Goal: Information Seeking & Learning: Find specific fact

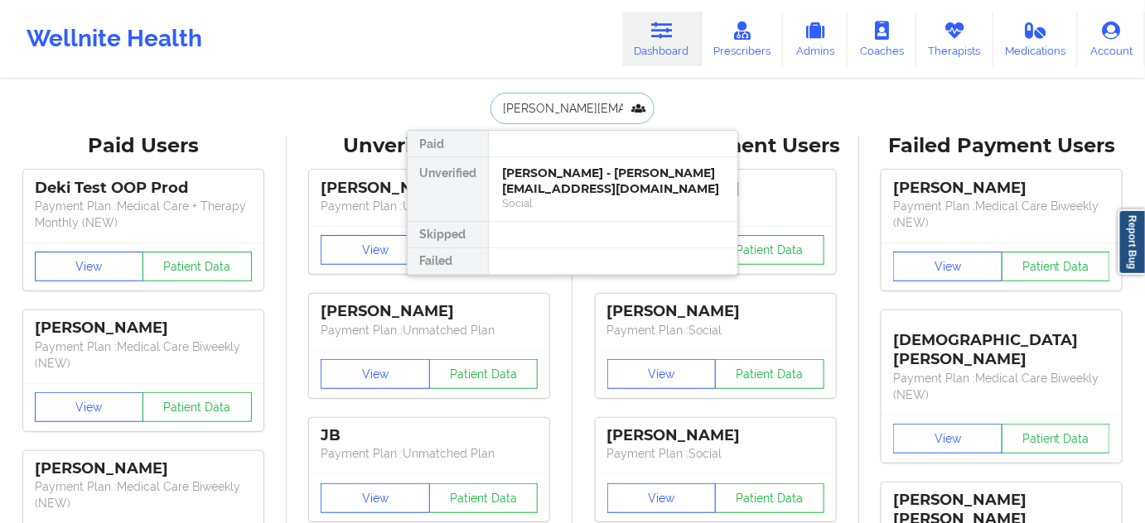
paste input "[EMAIL_ADDRESS]"
type input "[EMAIL_ADDRESS][DOMAIN_NAME]"
click at [569, 172] on div "[PERSON_NAME] - [EMAIL_ADDRESS][DOMAIN_NAME]" at bounding box center [613, 181] width 222 height 31
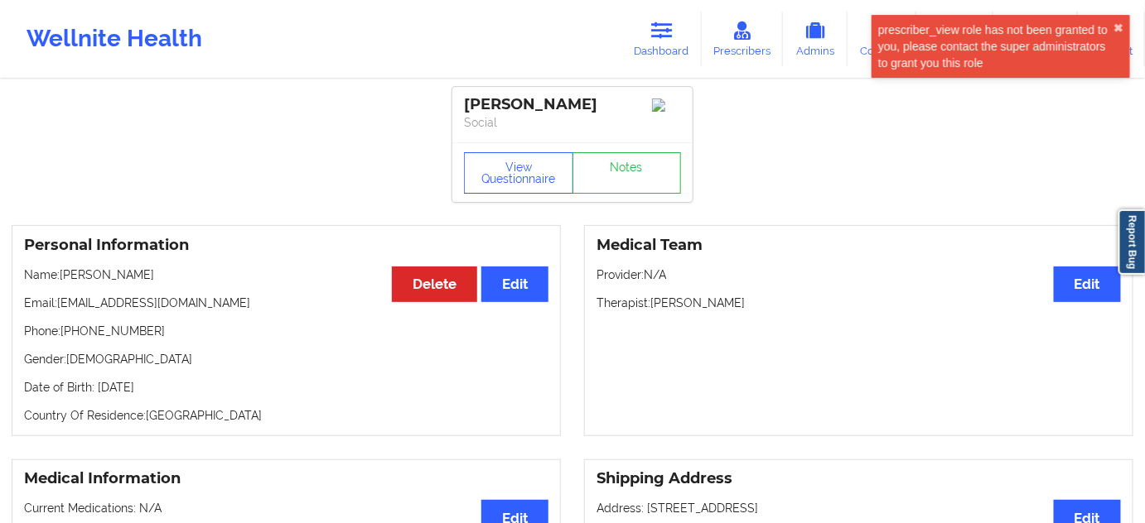
click at [486, 103] on div "[PERSON_NAME]" at bounding box center [572, 104] width 217 height 19
copy div "[PERSON_NAME]"
drag, startPoint x: 652, startPoint y: 304, endPoint x: 748, endPoint y: 305, distance: 96.1
click at [748, 305] on p "Therapist: [PERSON_NAME]" at bounding box center [858, 303] width 524 height 17
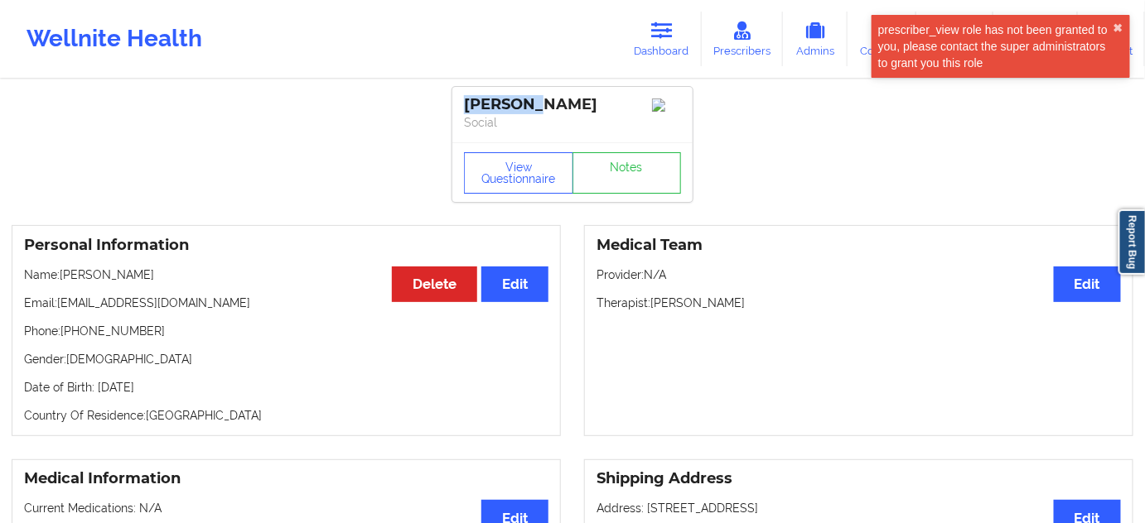
copy p "[PERSON_NAME]"
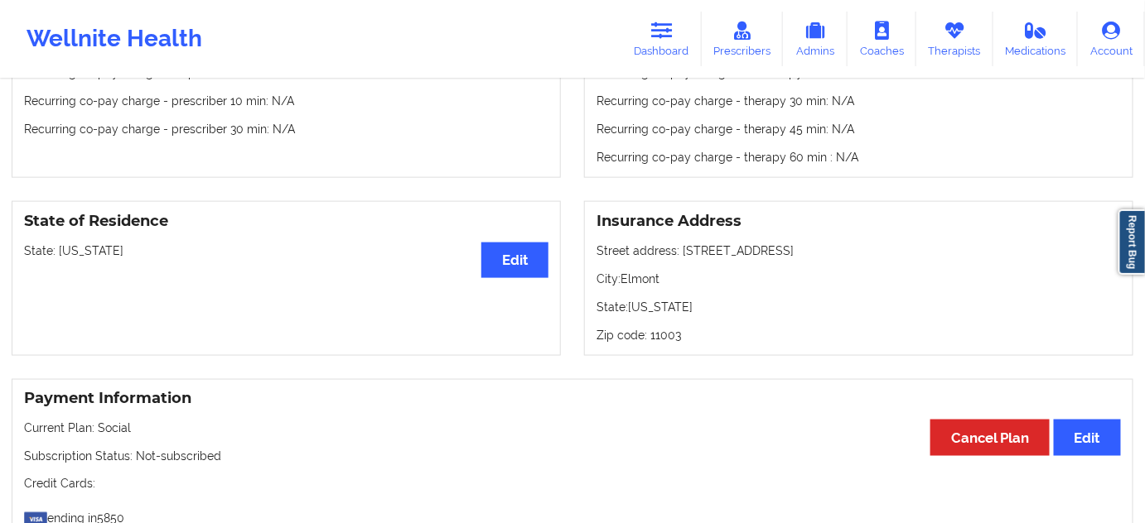
scroll to position [652, 0]
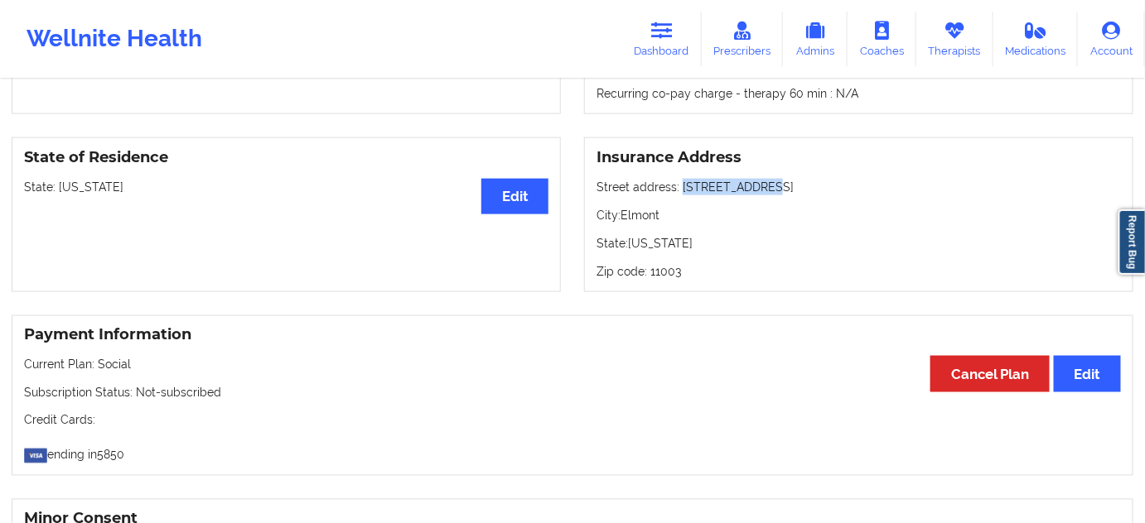
drag, startPoint x: 683, startPoint y: 191, endPoint x: 759, endPoint y: 187, distance: 76.3
click at [759, 187] on p "Street address: [STREET_ADDRESS]" at bounding box center [858, 187] width 524 height 17
copy p "[STREET_ADDRESS]"
click at [621, 224] on p "City: [GEOGRAPHIC_DATA]" at bounding box center [858, 215] width 524 height 17
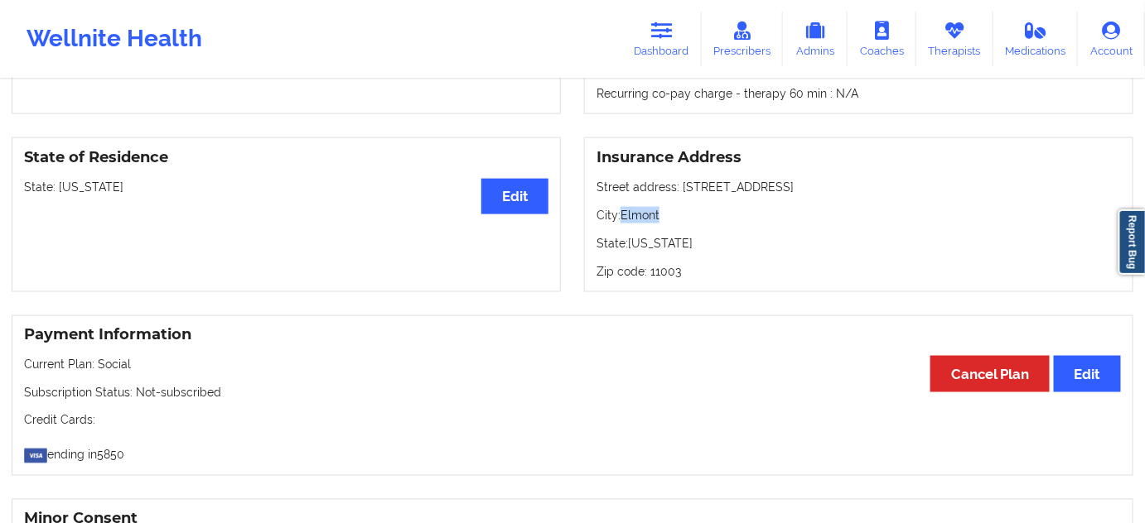
copy p "Elmont"
click at [664, 287] on div "Insurance Address Street address: [STREET_ADDRESS][US_STATE]" at bounding box center [858, 214] width 549 height 155
copy p "11003"
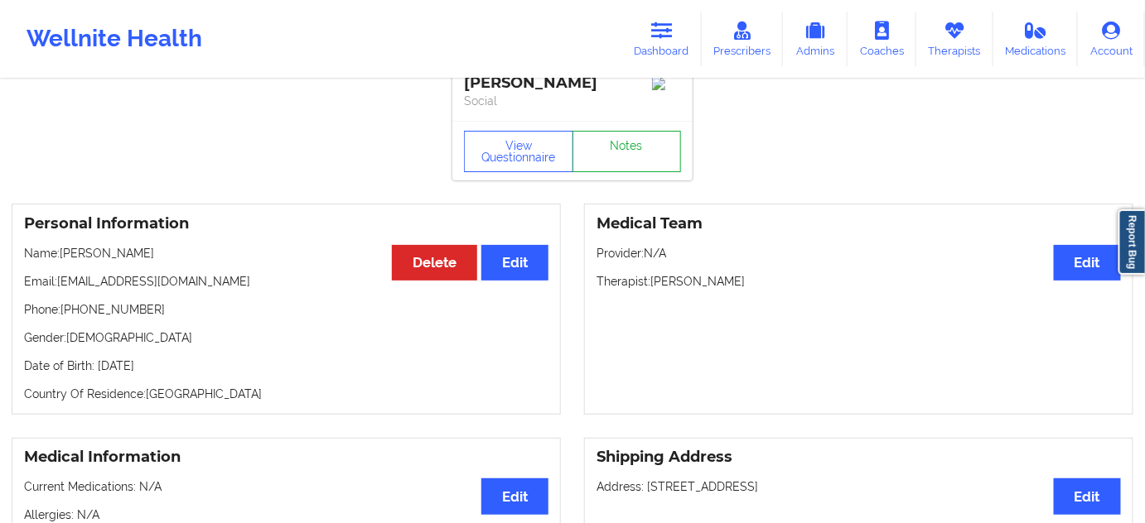
scroll to position [0, 0]
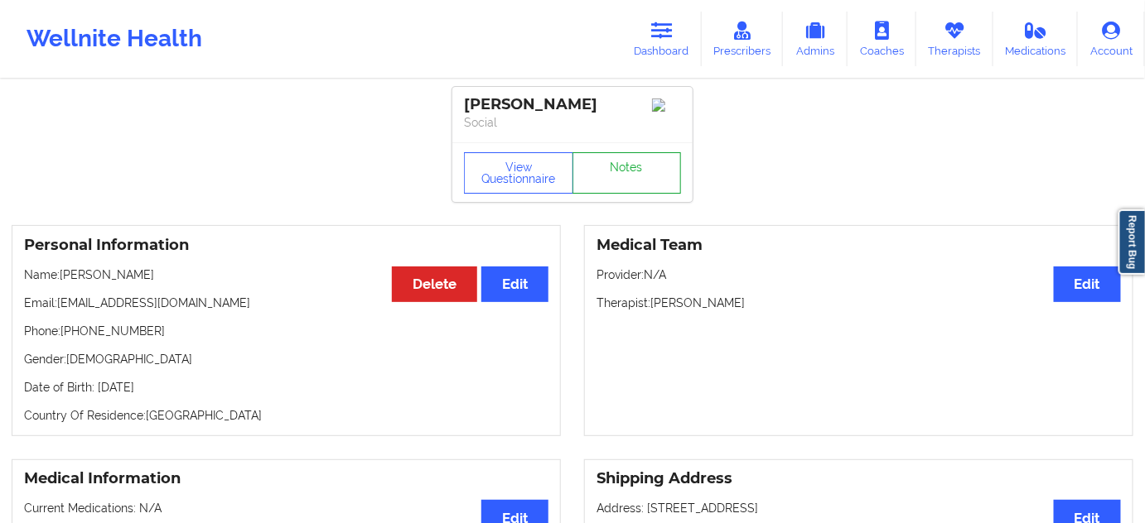
click at [663, 181] on link "Notes" at bounding box center [626, 172] width 109 height 41
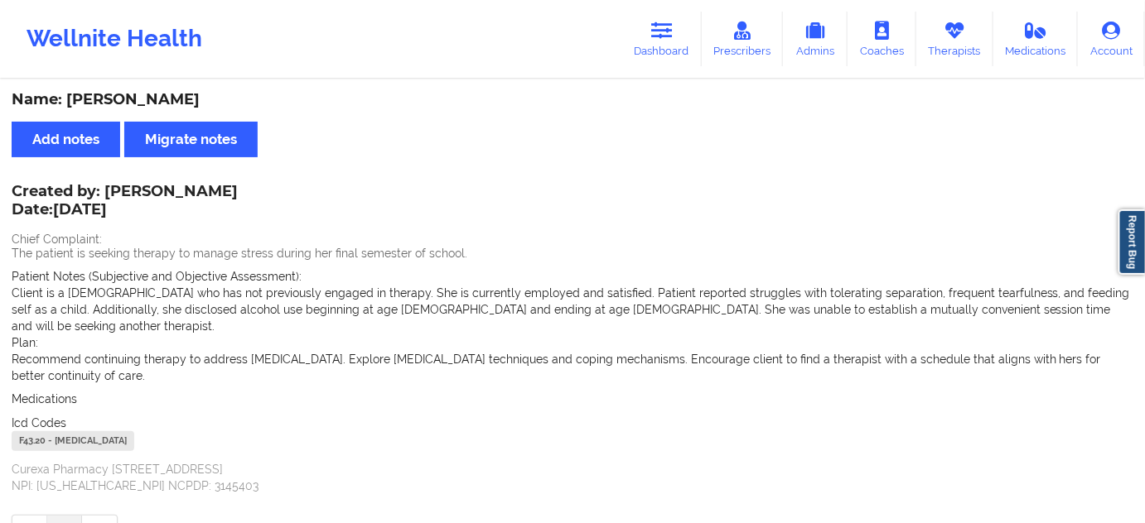
click at [24, 431] on div "F43.20 - [MEDICAL_DATA]" at bounding box center [73, 441] width 123 height 20
copy div "F43.20"
click at [661, 27] on icon at bounding box center [662, 31] width 22 height 18
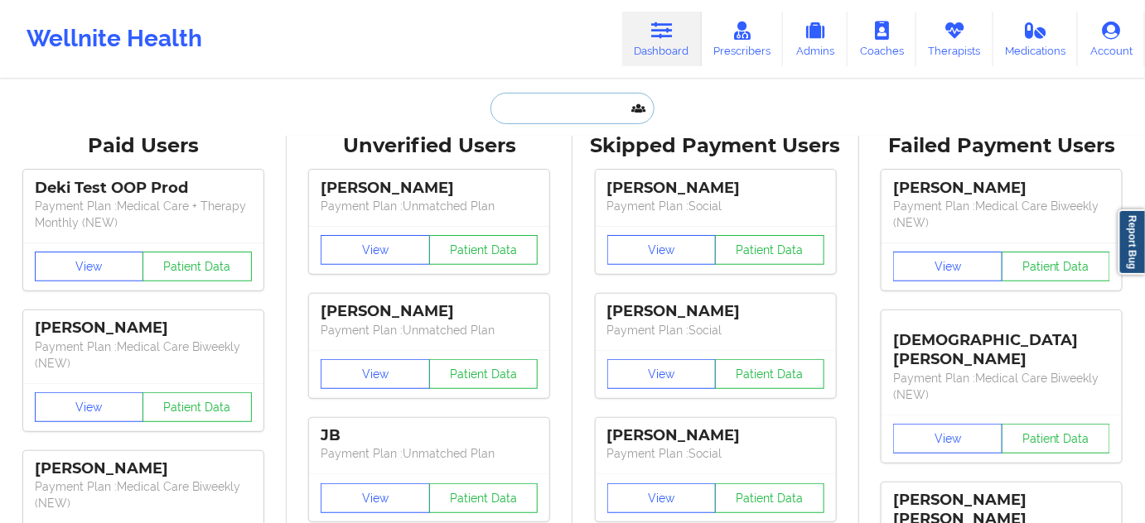
click at [591, 114] on input "text" at bounding box center [572, 108] width 164 height 31
paste input "[EMAIL_ADDRESS][DOMAIN_NAME]"
type input "[EMAIL_ADDRESS][DOMAIN_NAME]"
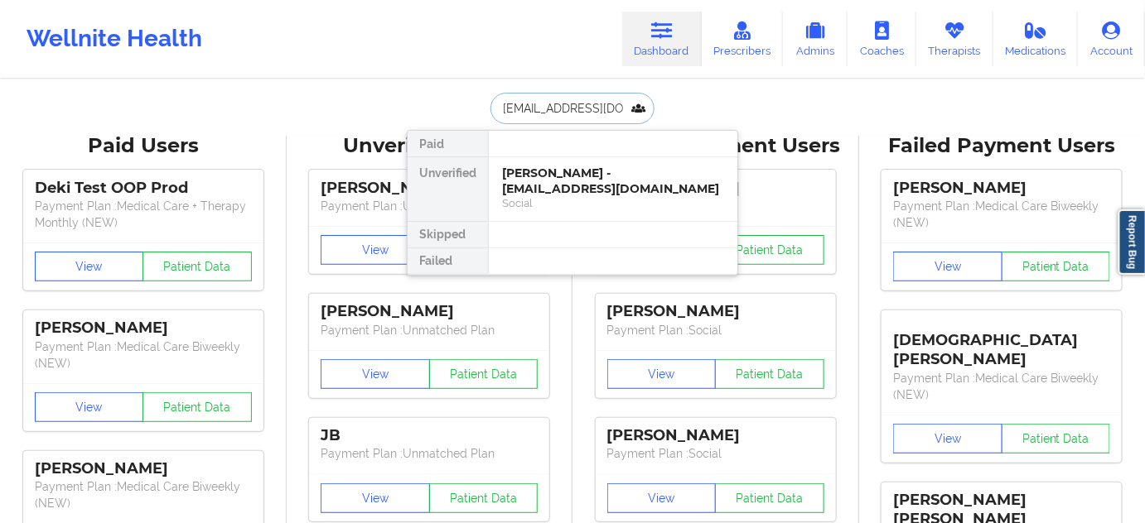
click at [564, 174] on div "[PERSON_NAME] - [EMAIL_ADDRESS][DOMAIN_NAME]" at bounding box center [613, 181] width 222 height 31
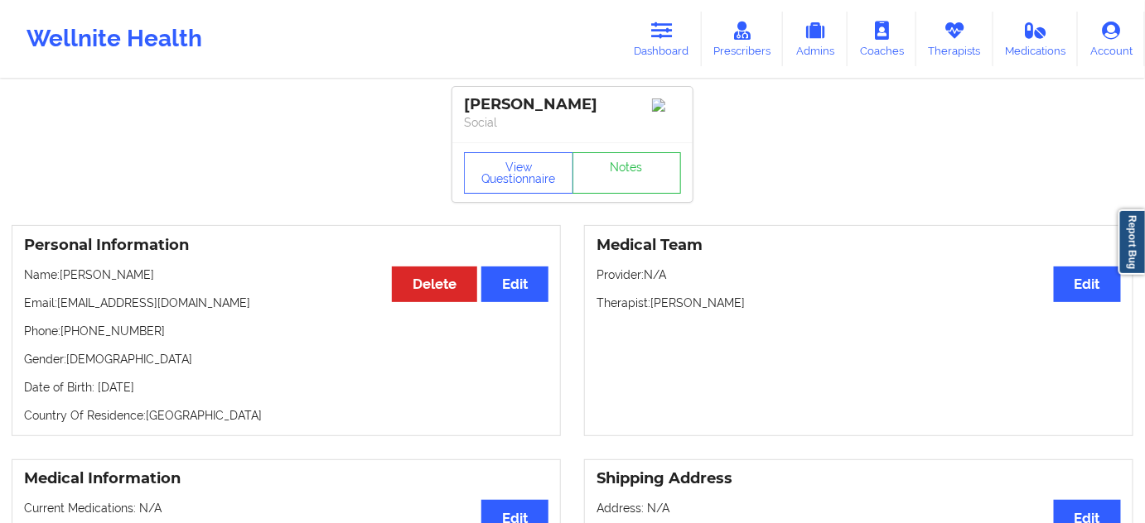
drag, startPoint x: 465, startPoint y: 96, endPoint x: 640, endPoint y: 102, distance: 174.8
click at [640, 102] on div "[PERSON_NAME]" at bounding box center [572, 104] width 217 height 19
copy div "[PERSON_NAME]"
click at [643, 185] on link "Notes" at bounding box center [626, 172] width 109 height 41
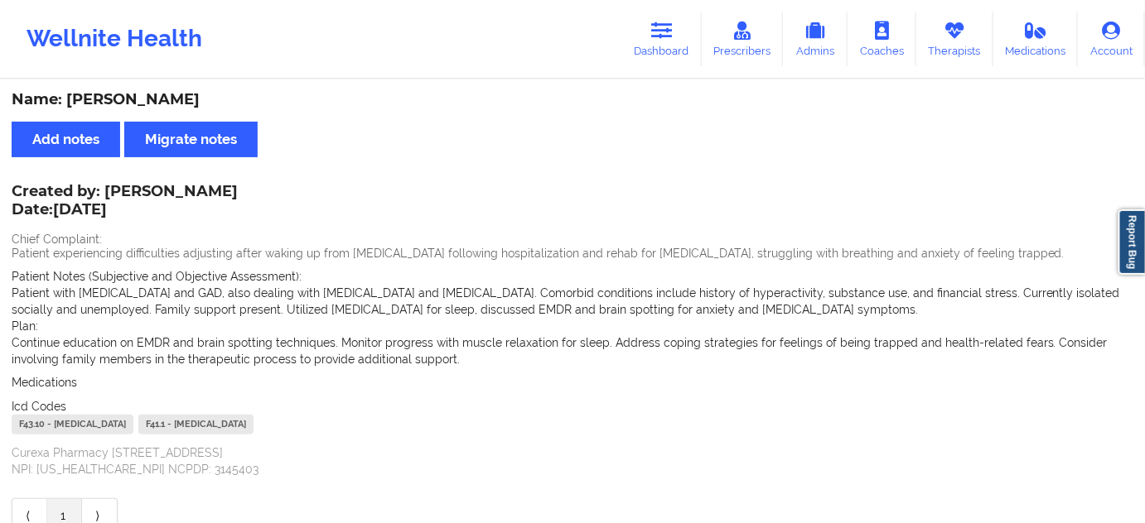
click at [31, 430] on div "F43.10 - [MEDICAL_DATA]" at bounding box center [73, 425] width 122 height 20
click at [31, 429] on div "F43.10 - [MEDICAL_DATA]" at bounding box center [73, 425] width 122 height 20
copy div "F43.10"
click at [664, 32] on icon at bounding box center [662, 31] width 22 height 18
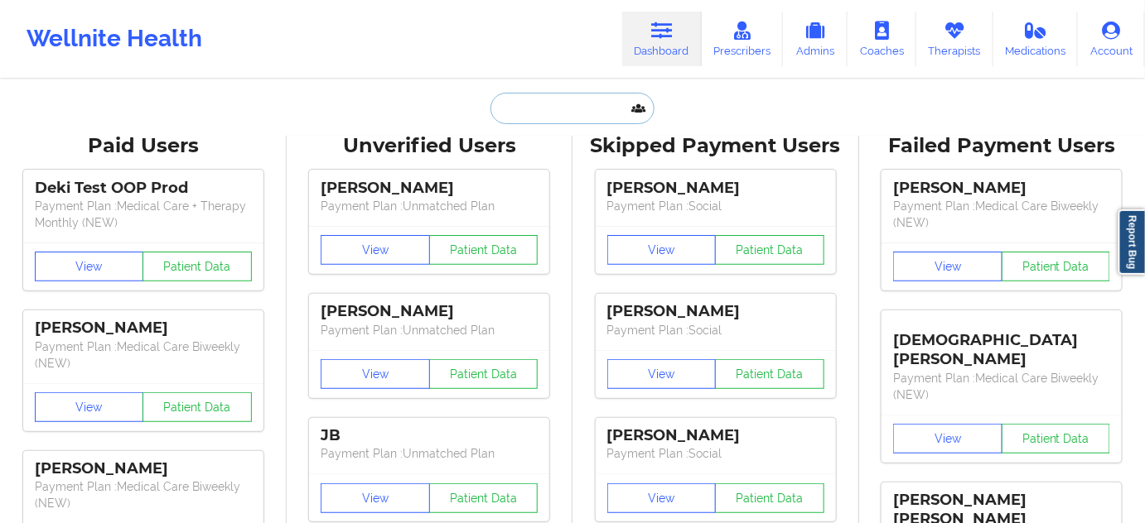
click at [552, 112] on input "text" at bounding box center [572, 108] width 164 height 31
paste input "[EMAIL_ADDRESS][DOMAIN_NAME]"
type input "[EMAIL_ADDRESS][DOMAIN_NAME]"
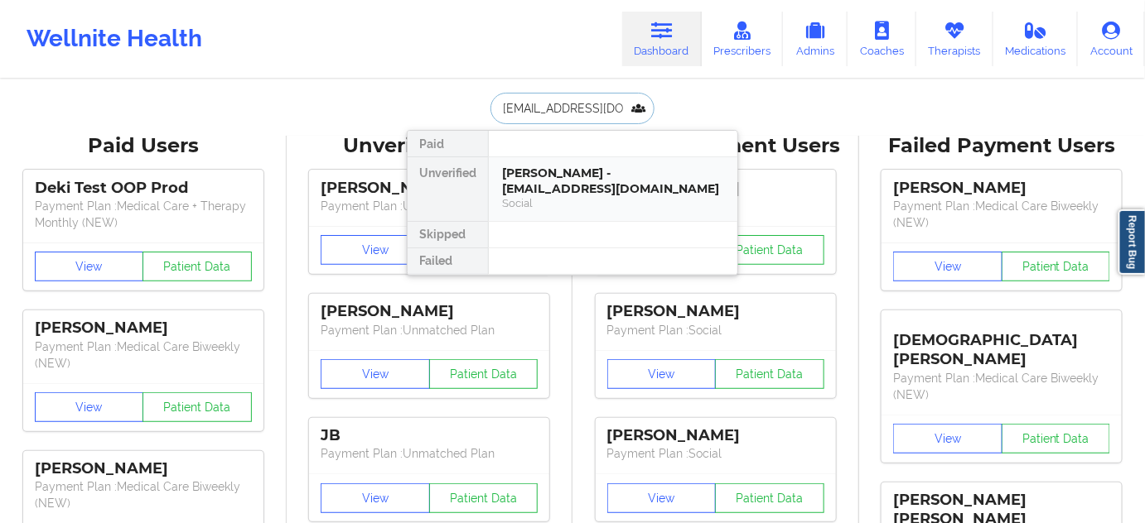
click at [572, 196] on div "Social" at bounding box center [613, 203] width 222 height 14
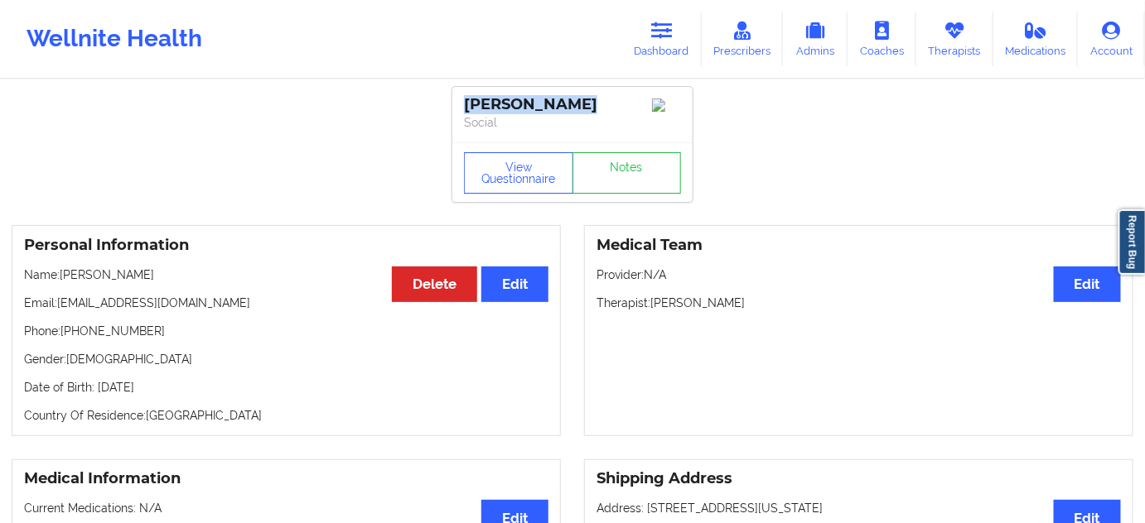
drag, startPoint x: 575, startPoint y: 105, endPoint x: 453, endPoint y: 103, distance: 121.8
click at [453, 103] on div "[PERSON_NAME] Social" at bounding box center [572, 114] width 240 height 55
copy div "[PERSON_NAME]"
click at [509, 191] on button "View Questionnaire" at bounding box center [518, 172] width 109 height 41
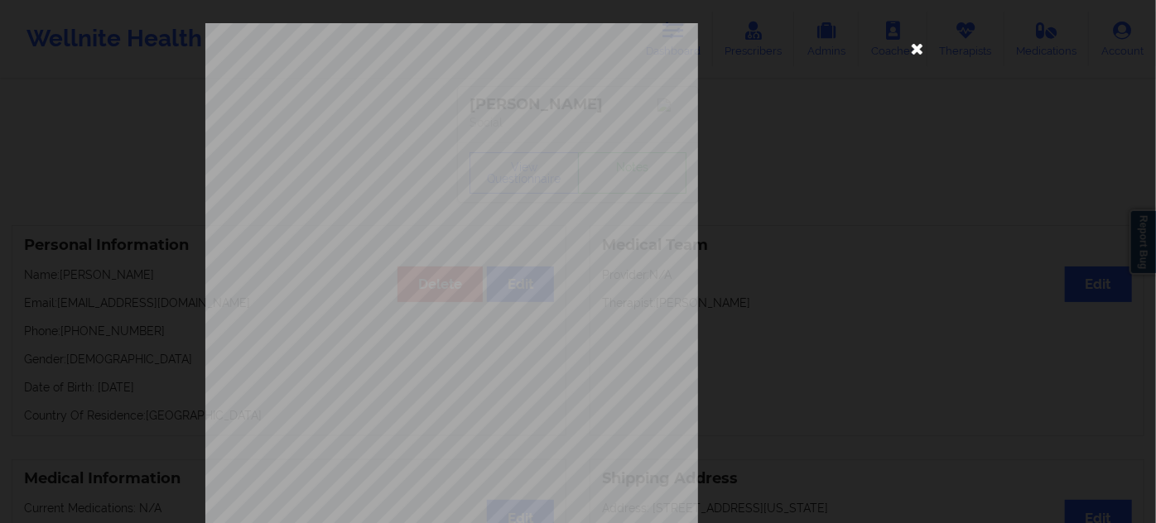
click at [905, 53] on icon at bounding box center [917, 48] width 27 height 27
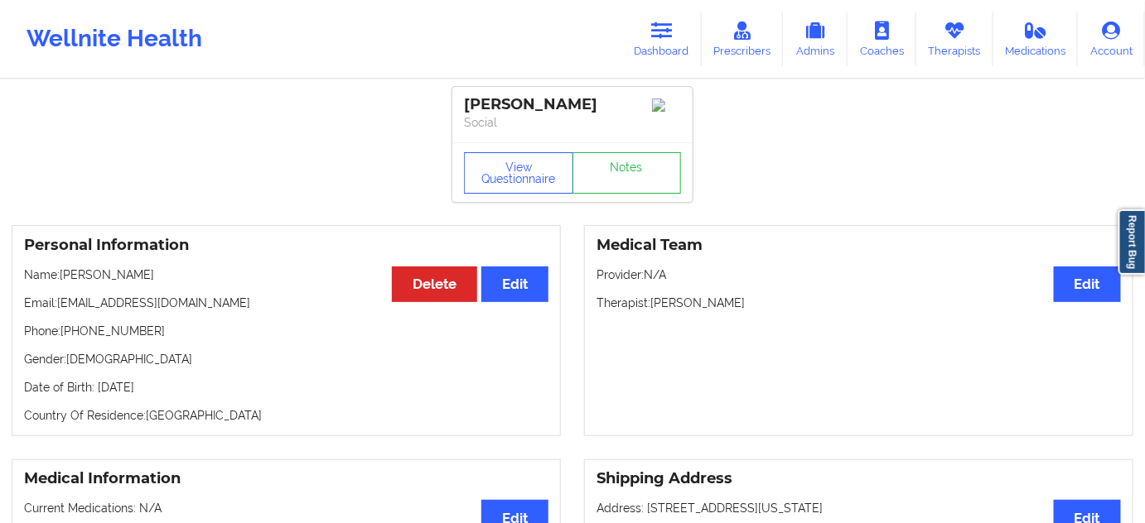
drag, startPoint x: 655, startPoint y: 306, endPoint x: 773, endPoint y: 306, distance: 117.6
click at [773, 306] on p "Therapist: [PERSON_NAME]" at bounding box center [858, 303] width 524 height 17
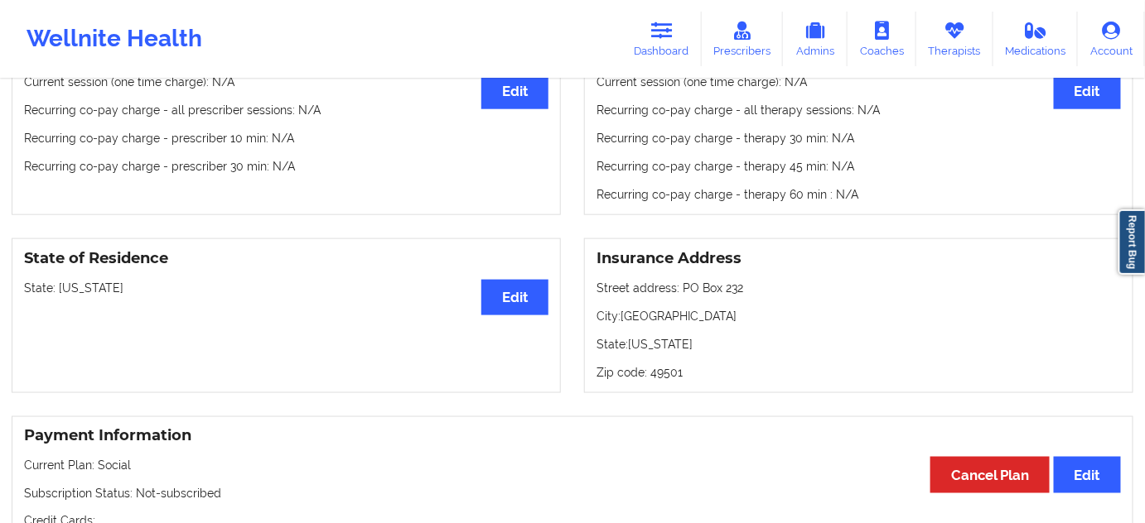
scroll to position [552, 0]
drag, startPoint x: 680, startPoint y: 288, endPoint x: 756, endPoint y: 296, distance: 76.6
click at [756, 296] on p "Street address: [STREET_ADDRESS]" at bounding box center [858, 287] width 524 height 17
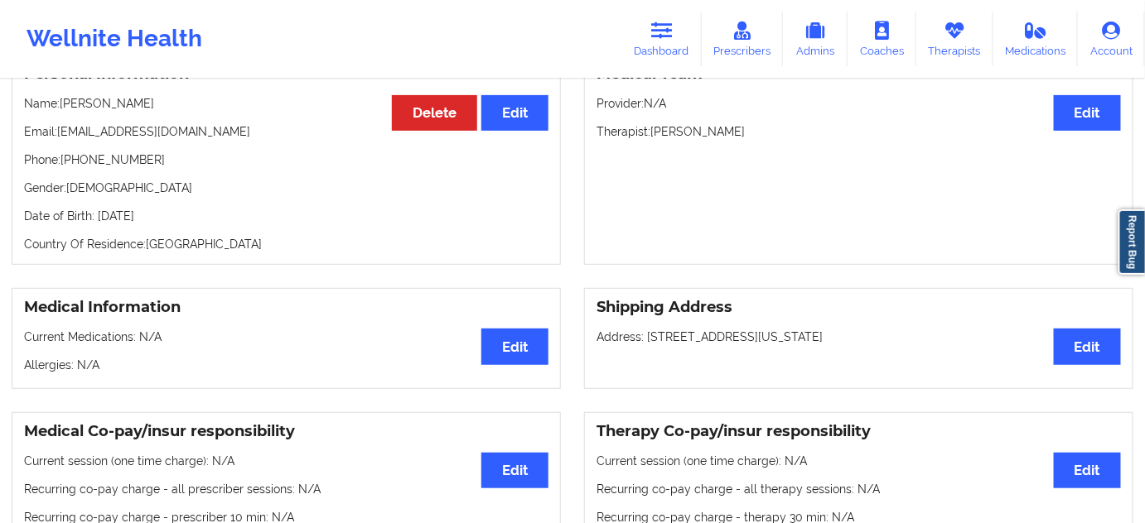
scroll to position [150, 0]
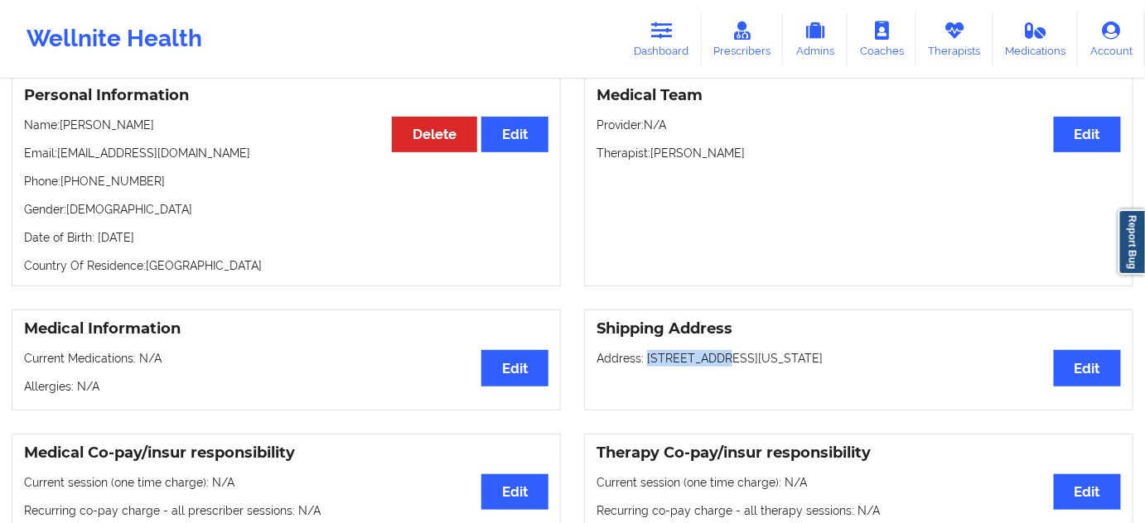
drag, startPoint x: 644, startPoint y: 367, endPoint x: 709, endPoint y: 365, distance: 64.6
click at [709, 365] on p "Address: [STREET_ADDRESS][US_STATE]" at bounding box center [858, 358] width 524 height 17
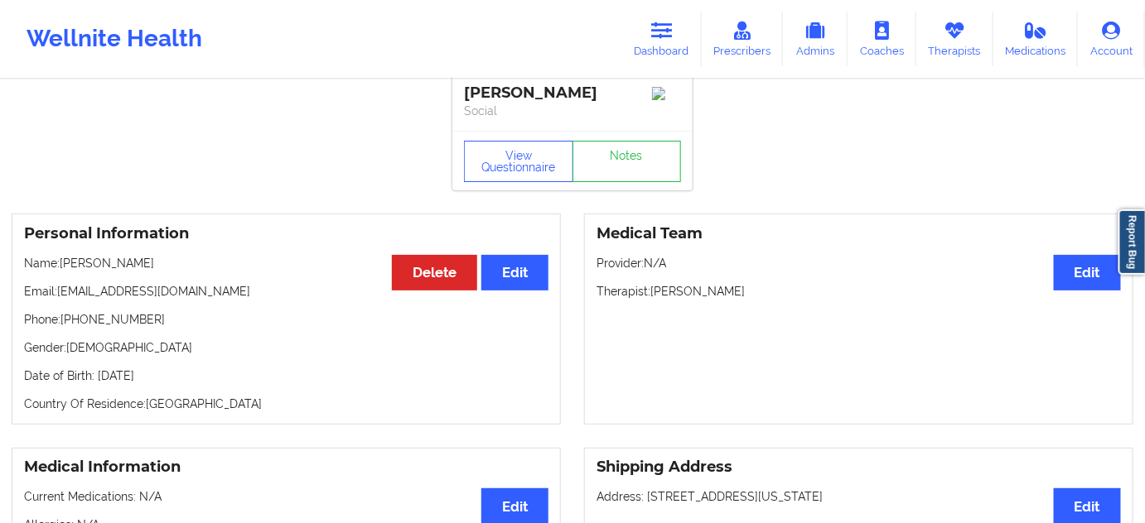
scroll to position [0, 0]
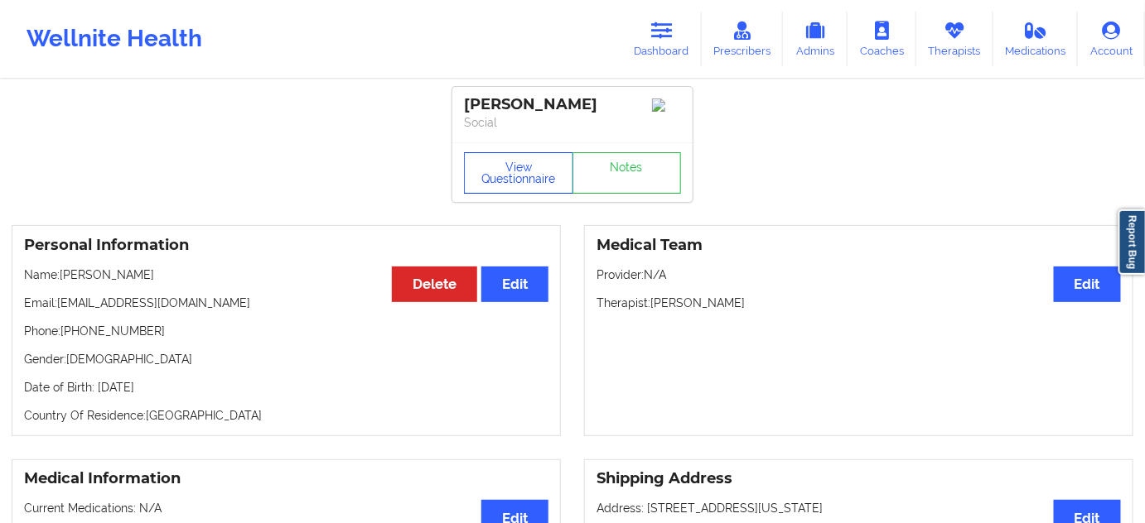
click at [513, 166] on button "View Questionnaire" at bounding box center [518, 172] width 109 height 41
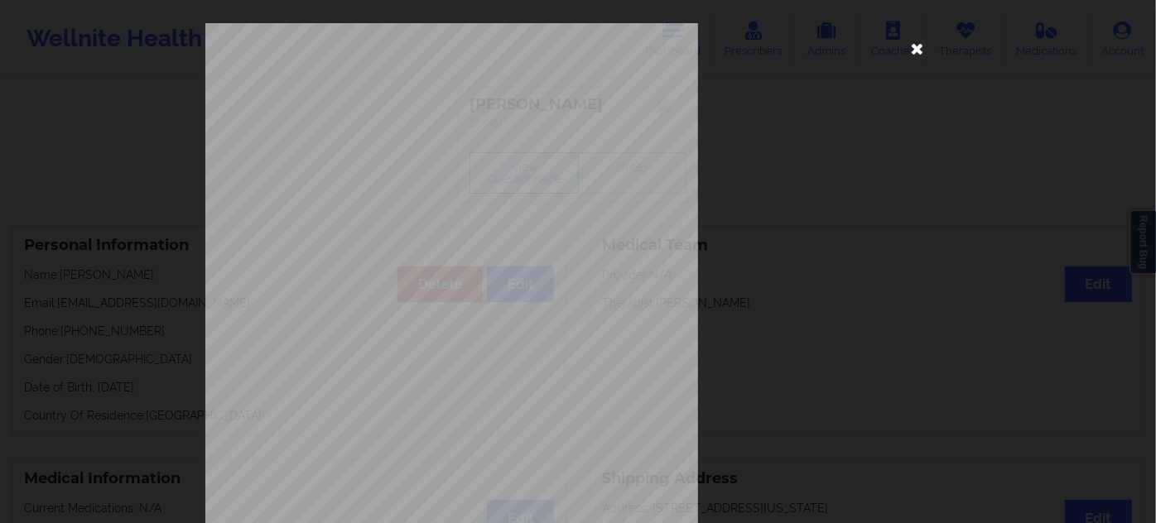
click at [908, 46] on icon at bounding box center [917, 48] width 27 height 27
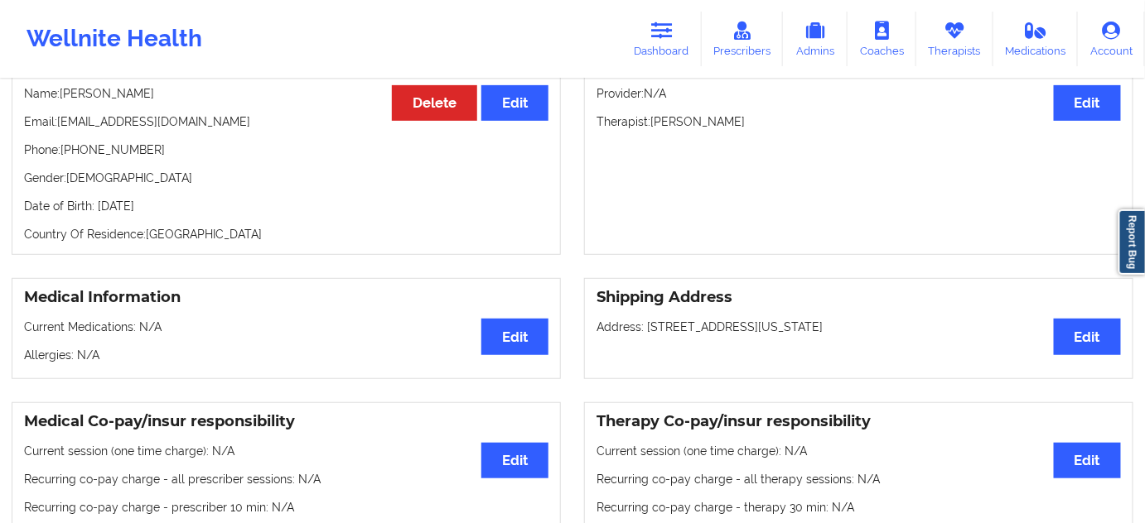
scroll to position [301, 0]
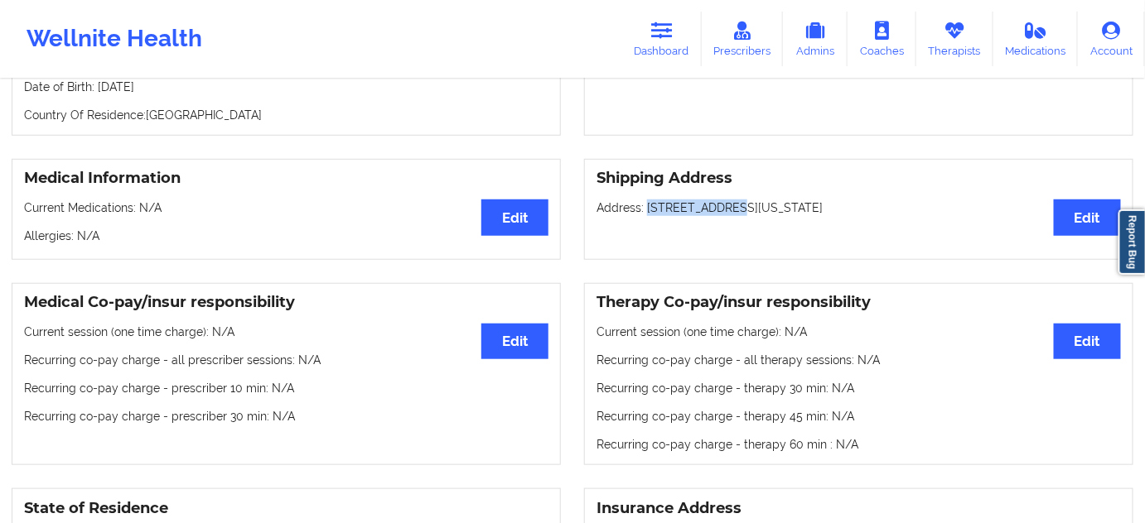
drag, startPoint x: 646, startPoint y: 216, endPoint x: 715, endPoint y: 218, distance: 68.8
click at [715, 216] on p "Address: [STREET_ADDRESS][US_STATE]" at bounding box center [858, 208] width 524 height 17
drag, startPoint x: 769, startPoint y: 214, endPoint x: 724, endPoint y: 220, distance: 45.1
click at [719, 220] on div "Shipping Address Edit Address: [STREET_ADDRESS][US_STATE]" at bounding box center [858, 209] width 549 height 101
click at [817, 216] on p "Address: [STREET_ADDRESS][US_STATE]" at bounding box center [858, 208] width 524 height 17
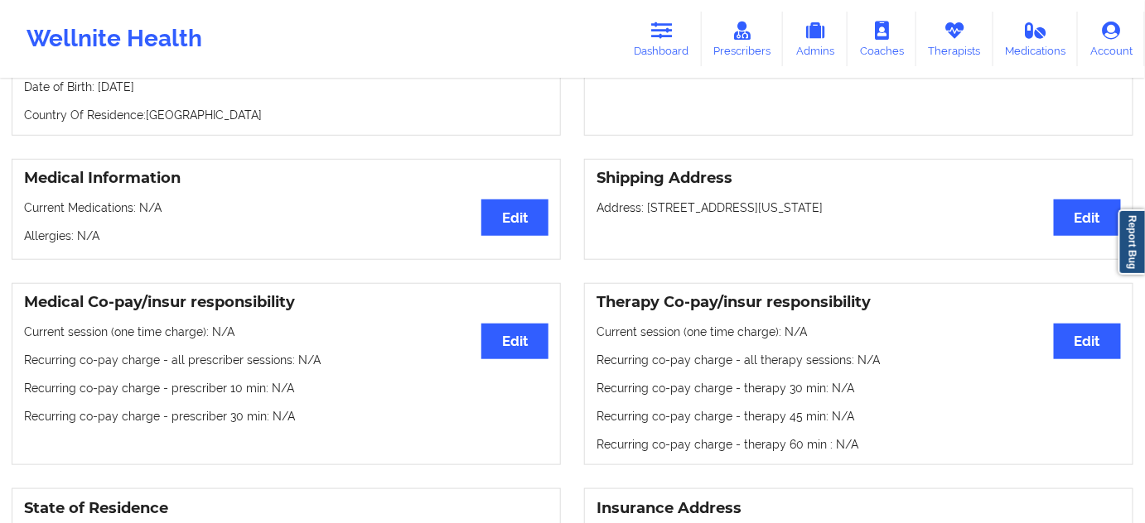
click at [817, 216] on p "Address: [STREET_ADDRESS][US_STATE]" at bounding box center [858, 208] width 524 height 17
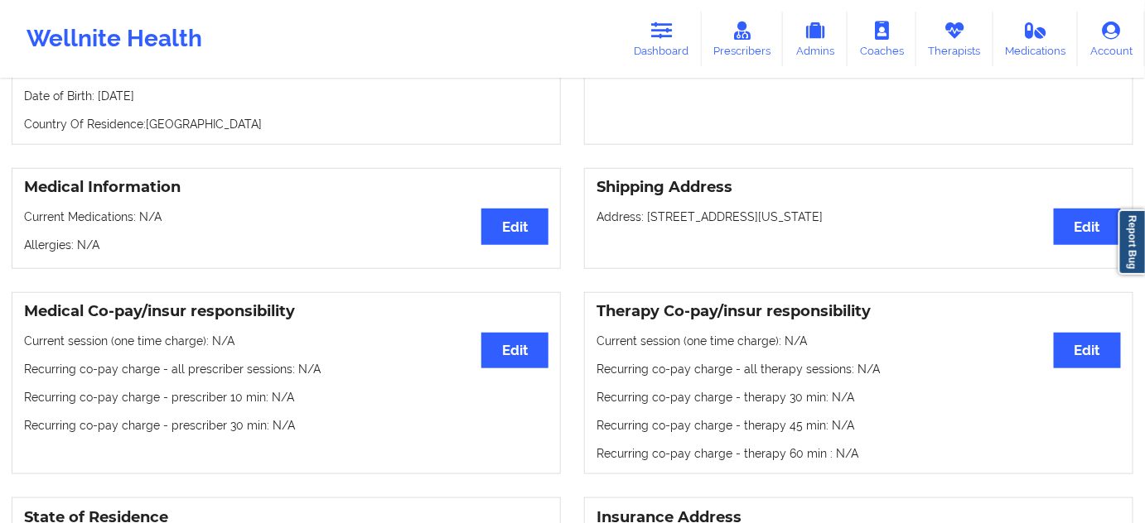
scroll to position [0, 0]
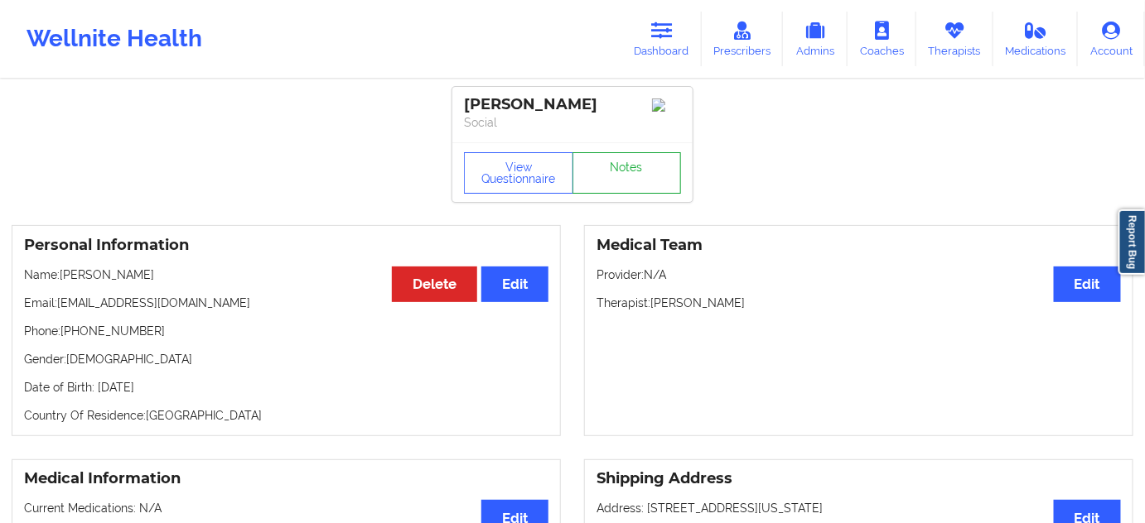
click at [629, 169] on link "Notes" at bounding box center [626, 172] width 109 height 41
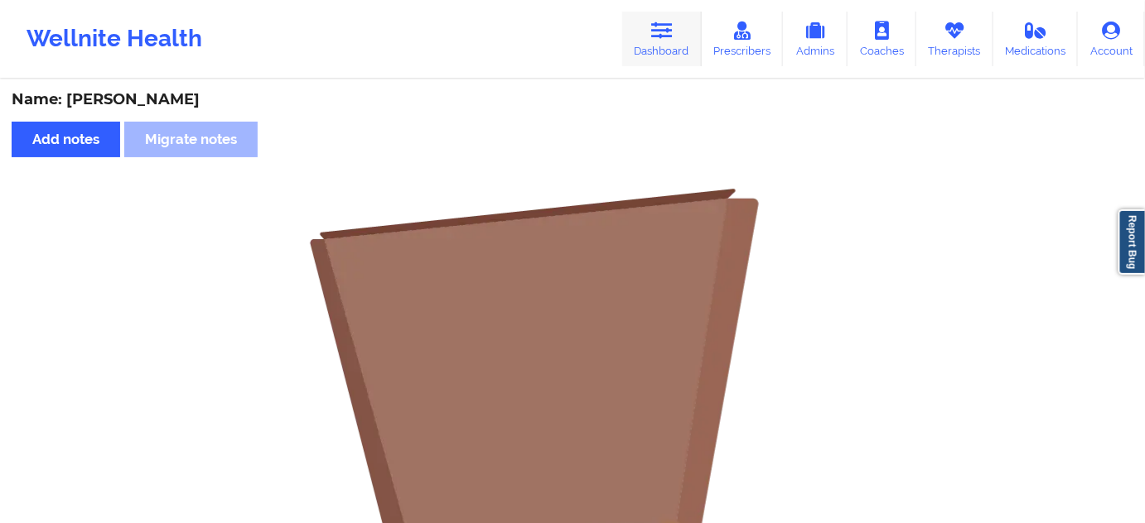
click at [648, 47] on link "Dashboard" at bounding box center [662, 39] width 80 height 55
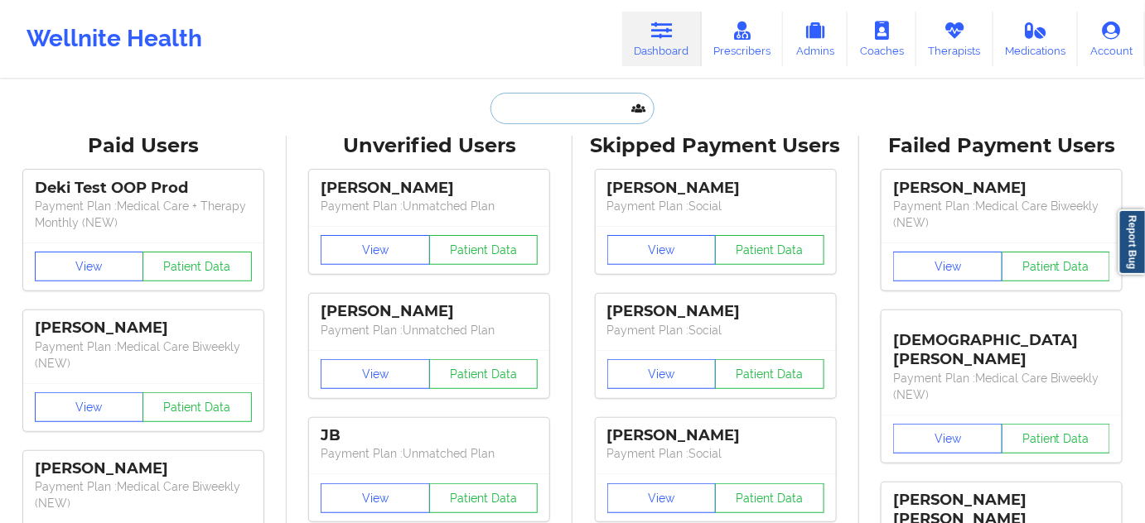
click at [587, 104] on input "text" at bounding box center [572, 108] width 164 height 31
paste input "[EMAIL_ADDRESS][DOMAIN_NAME]"
type input "[EMAIL_ADDRESS][DOMAIN_NAME]"
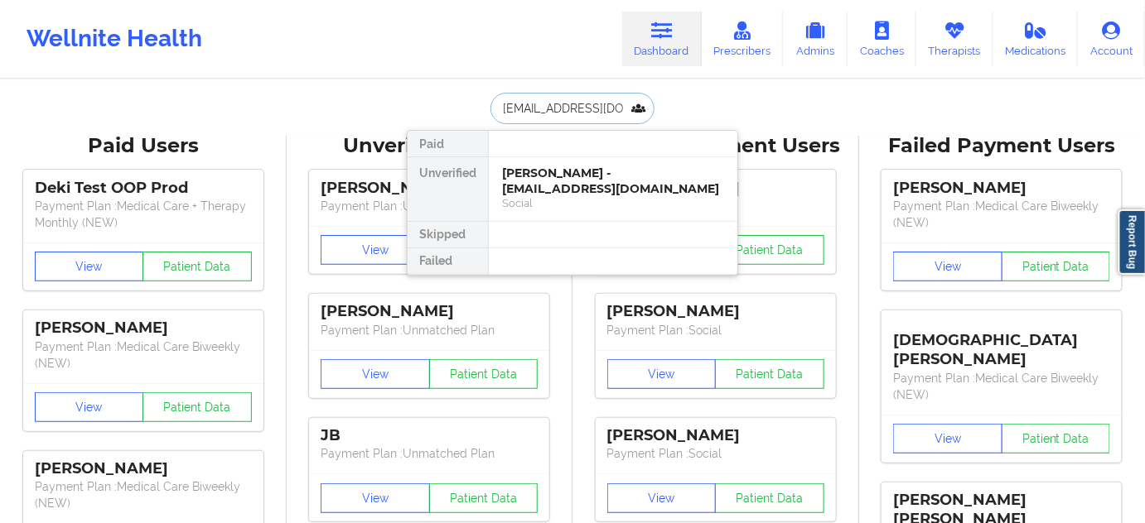
scroll to position [0, 28]
drag, startPoint x: 571, startPoint y: 167, endPoint x: 571, endPoint y: 183, distance: 15.8
click at [571, 183] on div "[PERSON_NAME] - [EMAIL_ADDRESS][DOMAIN_NAME]" at bounding box center [613, 181] width 222 height 31
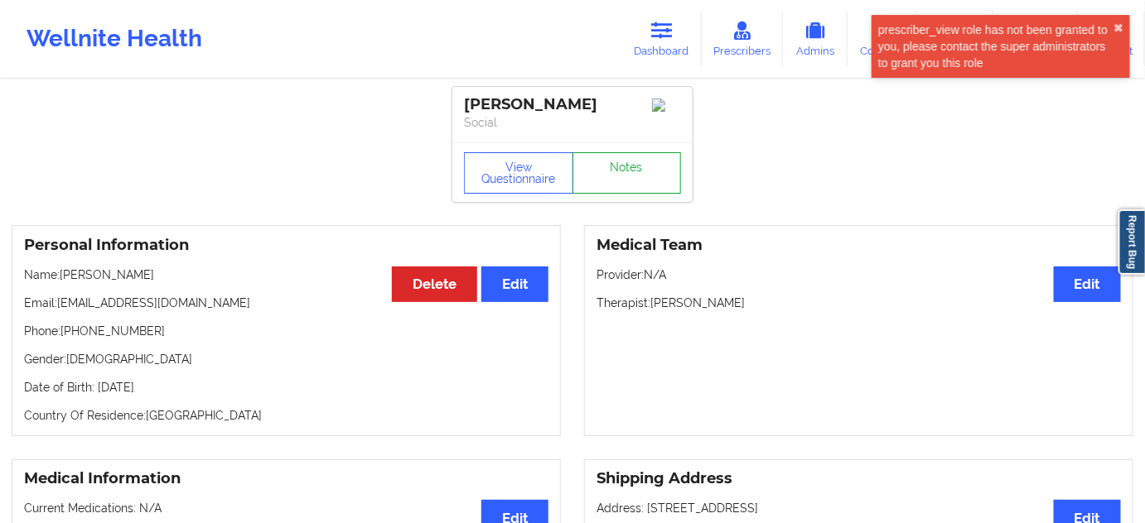
click at [627, 186] on link "Notes" at bounding box center [626, 172] width 109 height 41
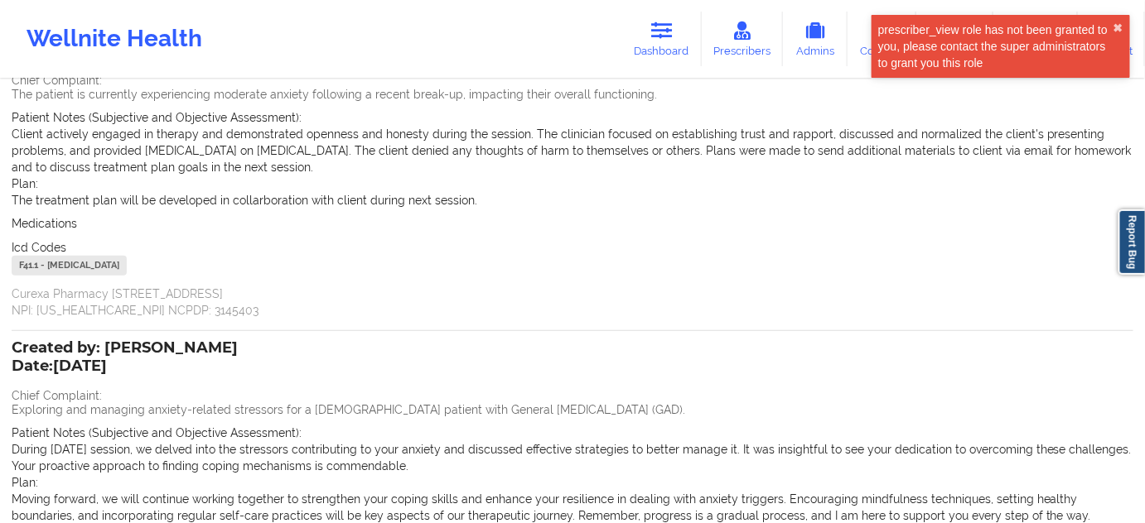
scroll to position [150, 0]
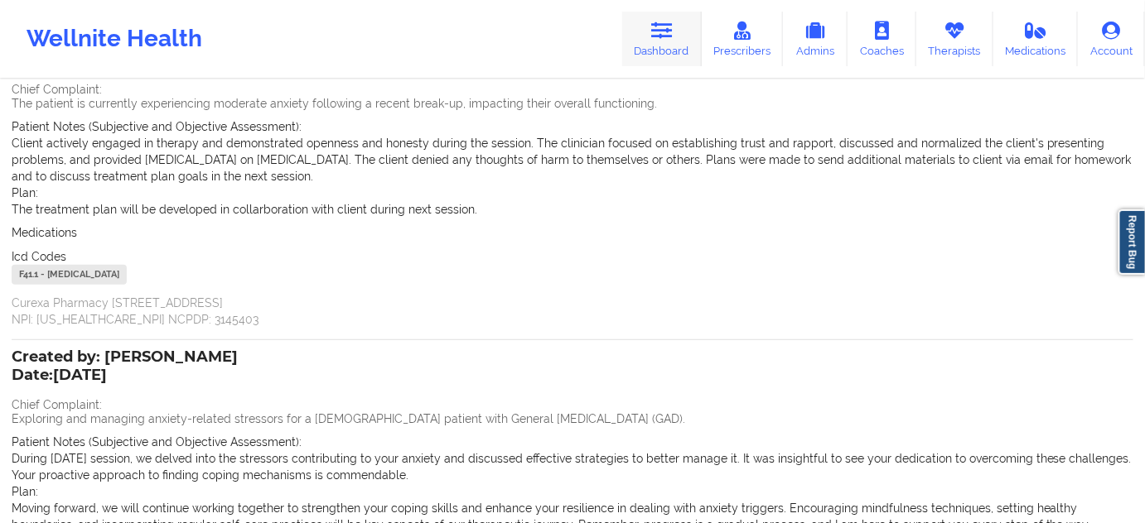
drag, startPoint x: 658, startPoint y: 31, endPoint x: 673, endPoint y: 46, distance: 21.7
click at [658, 31] on icon at bounding box center [662, 31] width 22 height 18
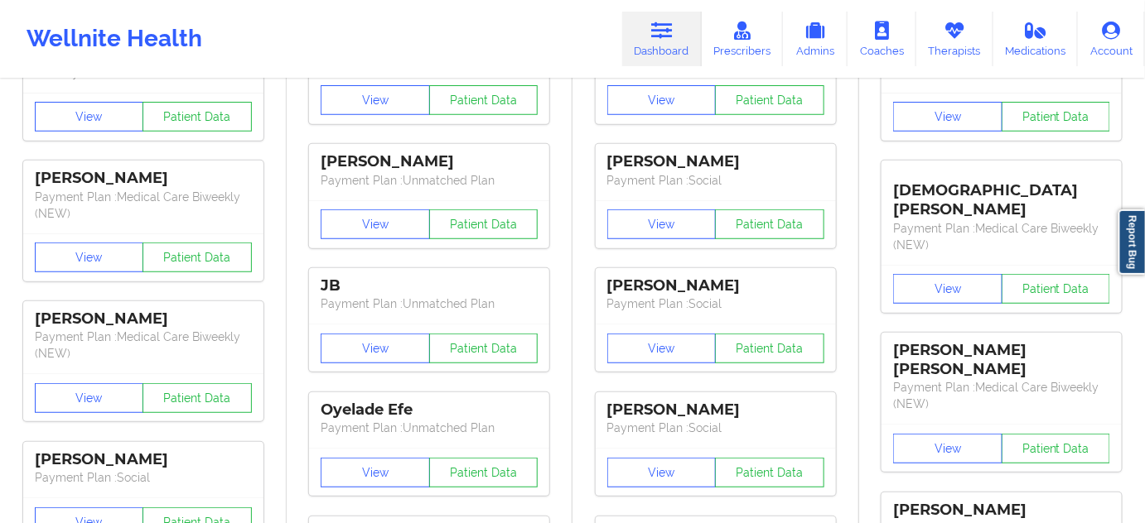
click at [673, 46] on link "Dashboard" at bounding box center [662, 39] width 80 height 55
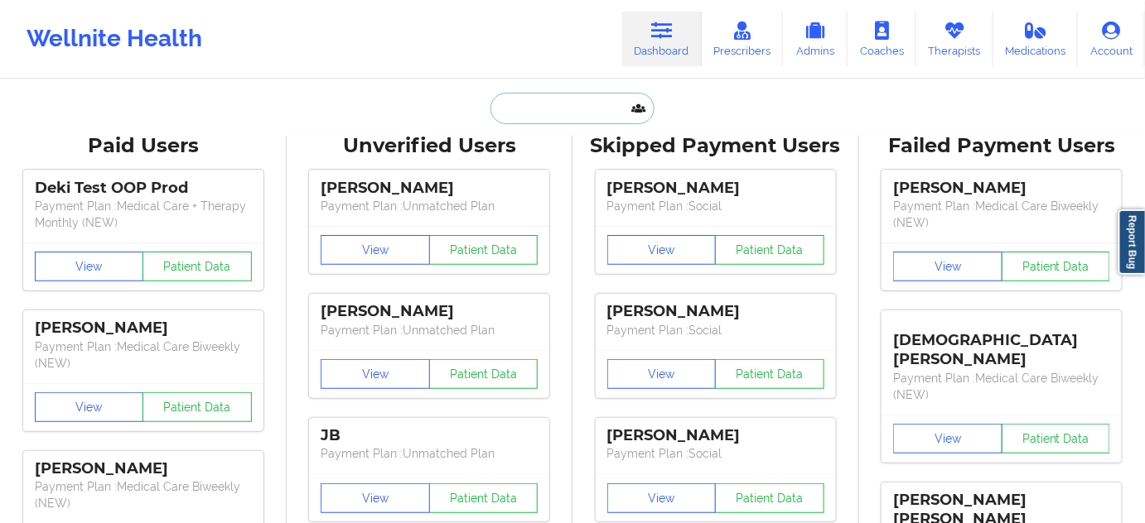
click at [577, 113] on input "text" at bounding box center [572, 108] width 164 height 31
paste input "16092301050"
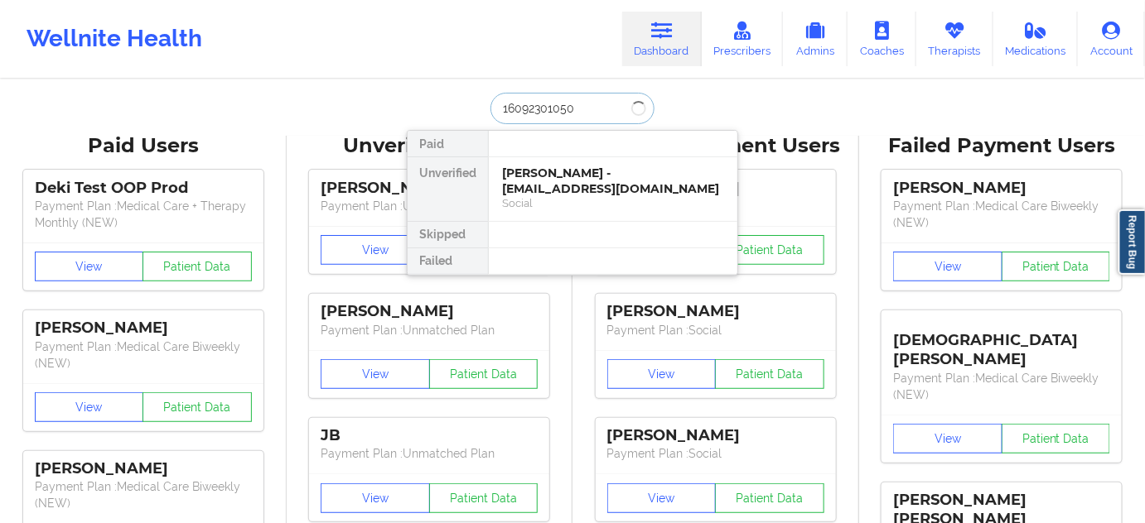
click at [501, 112] on input "16092301050" at bounding box center [572, 108] width 164 height 31
click at [501, 112] on input "6092301050" at bounding box center [572, 108] width 164 height 31
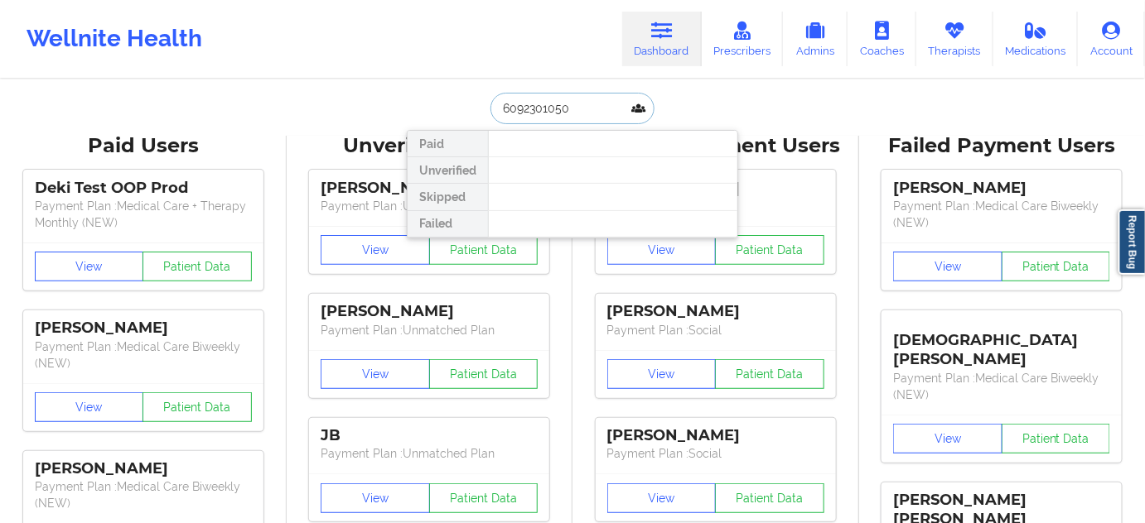
paste input "[PERSON_NAME]"
type input "[PERSON_NAME]"
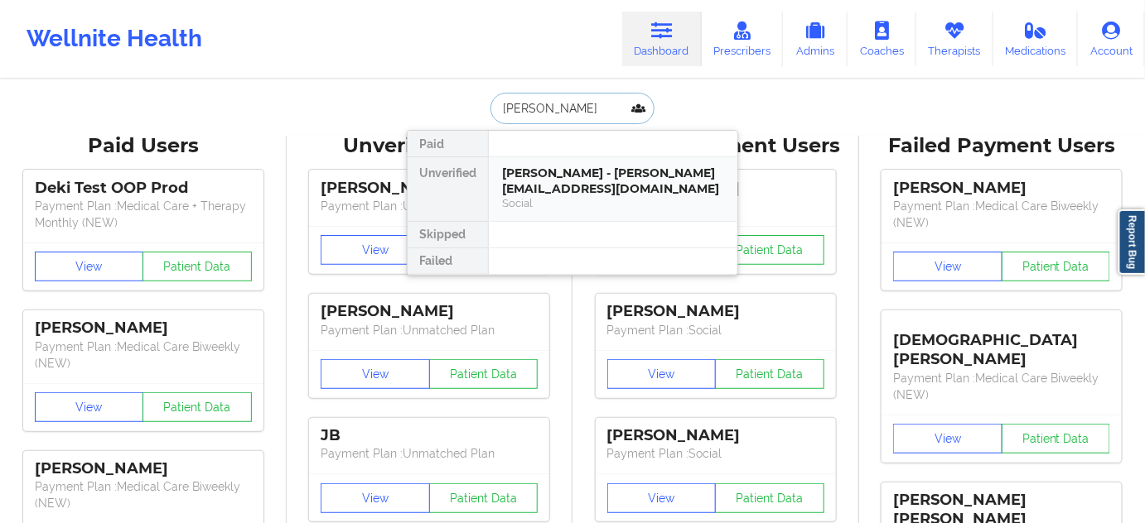
click at [555, 185] on div "[PERSON_NAME] - [PERSON_NAME][EMAIL_ADDRESS][DOMAIN_NAME]" at bounding box center [613, 181] width 222 height 31
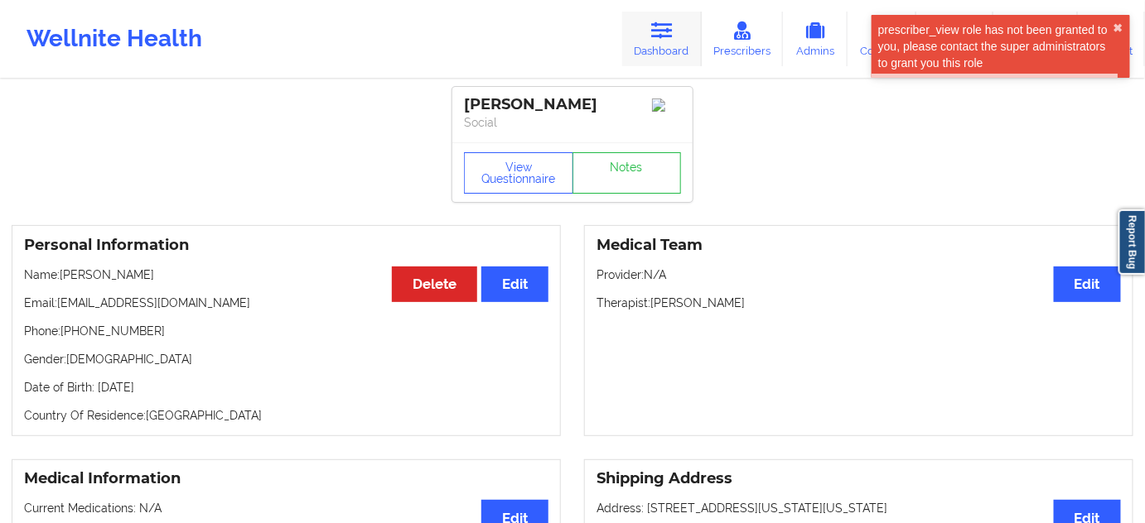
click at [652, 35] on link "Dashboard" at bounding box center [662, 39] width 80 height 55
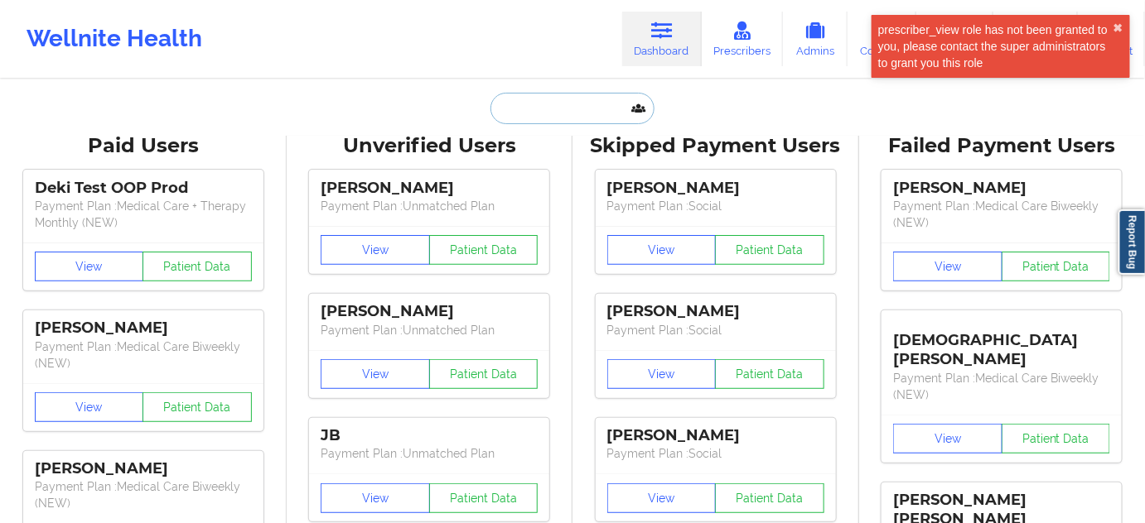
click at [563, 108] on input "text" at bounding box center [572, 108] width 164 height 31
paste input "[PERSON_NAME]"
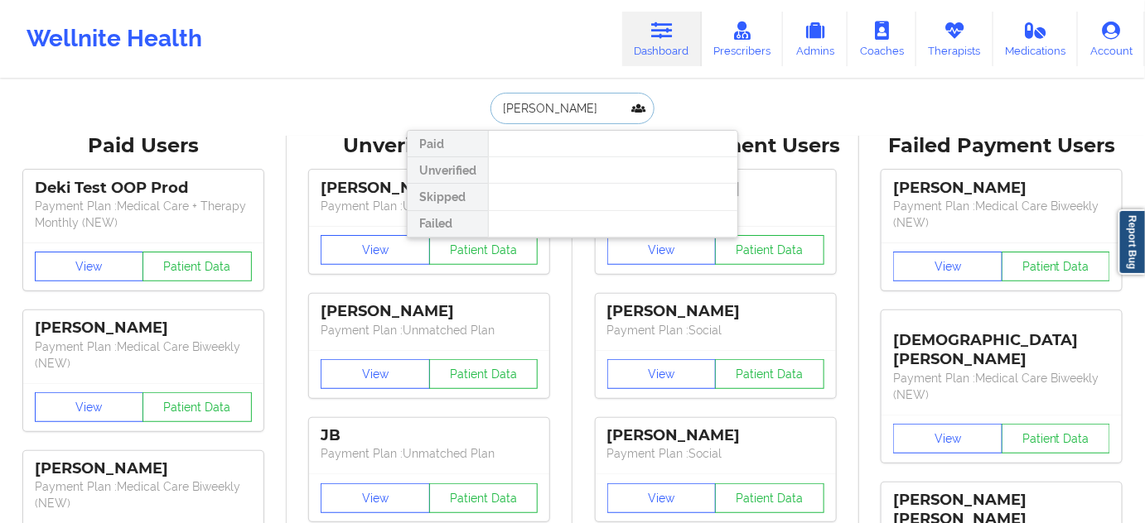
click at [537, 112] on input "[PERSON_NAME]" at bounding box center [572, 108] width 164 height 31
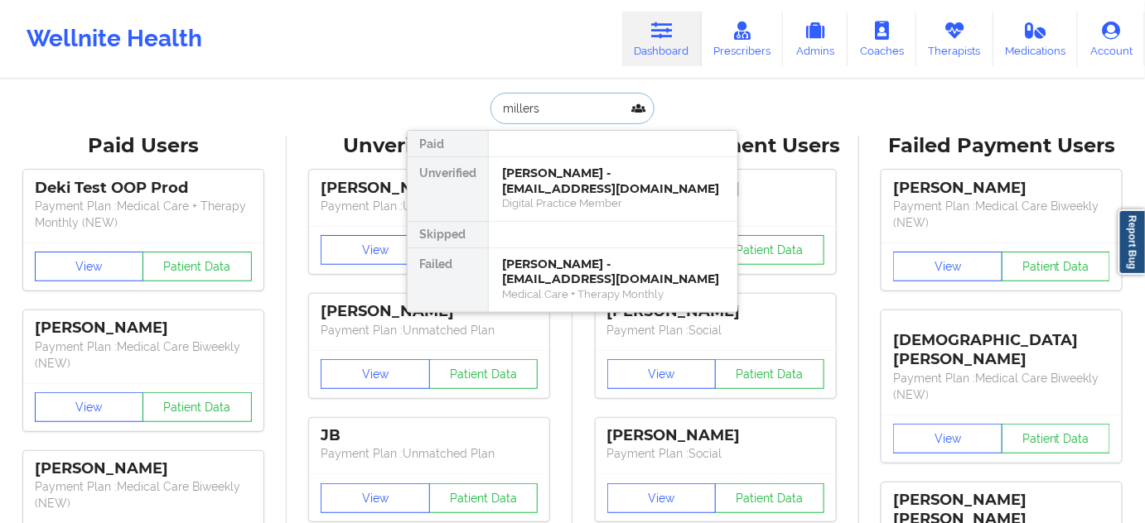
paste input "[EMAIL_ADDRESS][DOMAIN_NAME]"
type input "[EMAIL_ADDRESS][DOMAIN_NAME]"
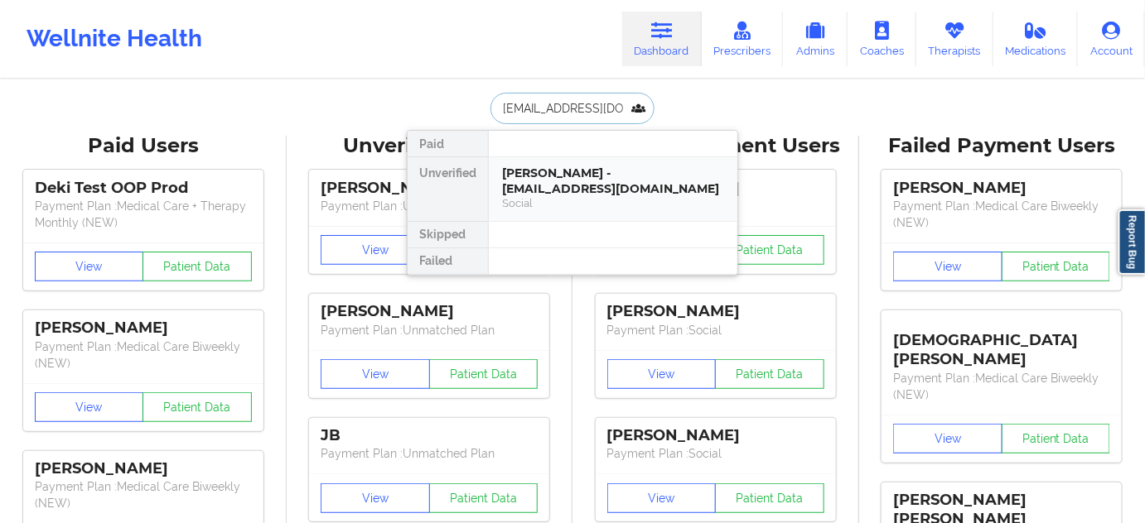
click at [568, 186] on div "[PERSON_NAME] - [EMAIL_ADDRESS][DOMAIN_NAME]" at bounding box center [613, 181] width 222 height 31
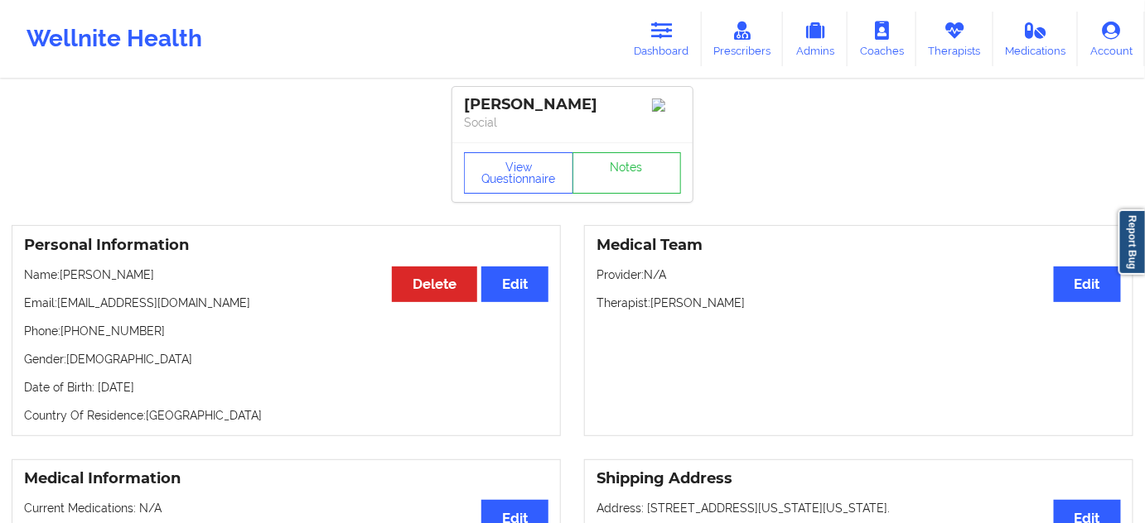
click at [492, 108] on div "[PERSON_NAME]" at bounding box center [572, 104] width 217 height 19
click at [561, 104] on div "[PERSON_NAME]" at bounding box center [572, 104] width 217 height 19
